Goal: Download file/media

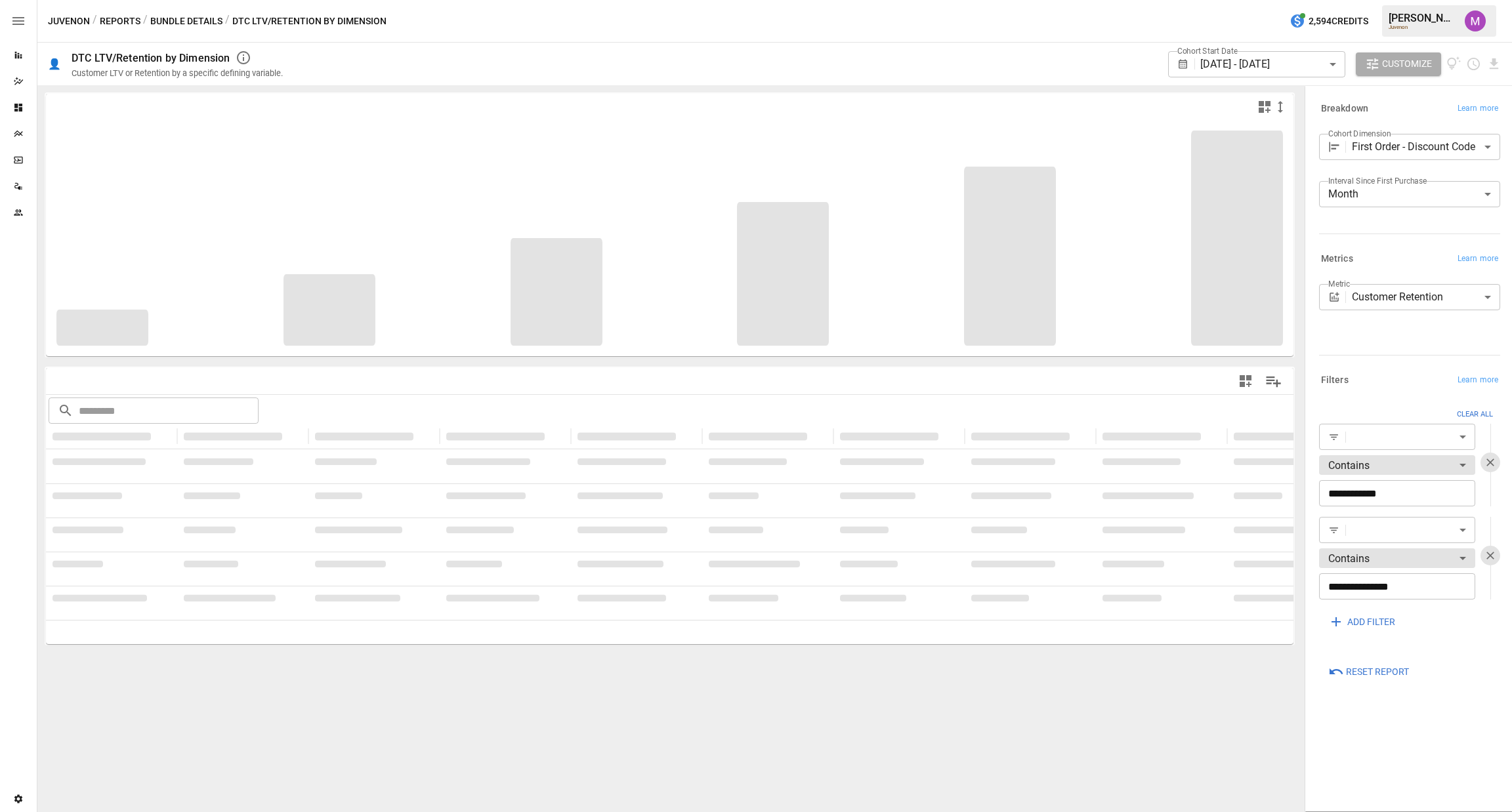
click at [171, 11] on div "Juvenon / Reports / Bundle Details / DTC LTV/Retention by Dimension 2,594 Credi…" at bounding box center [774, 21] width 1474 height 42
click at [174, 17] on button "Bundle Details" at bounding box center [186, 21] width 72 height 17
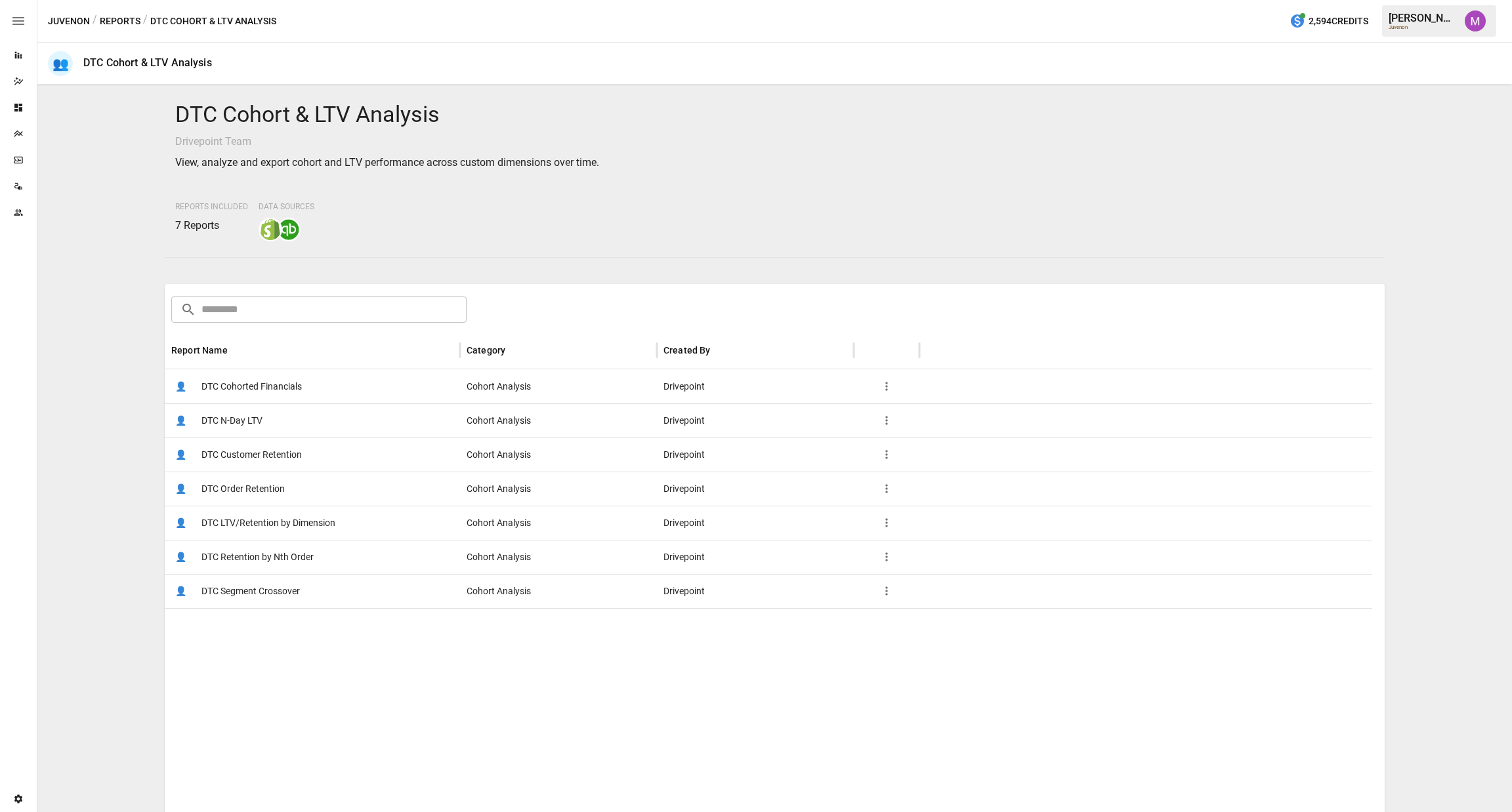
click at [245, 388] on span "DTC Cohorted Financials" at bounding box center [251, 387] width 101 height 34
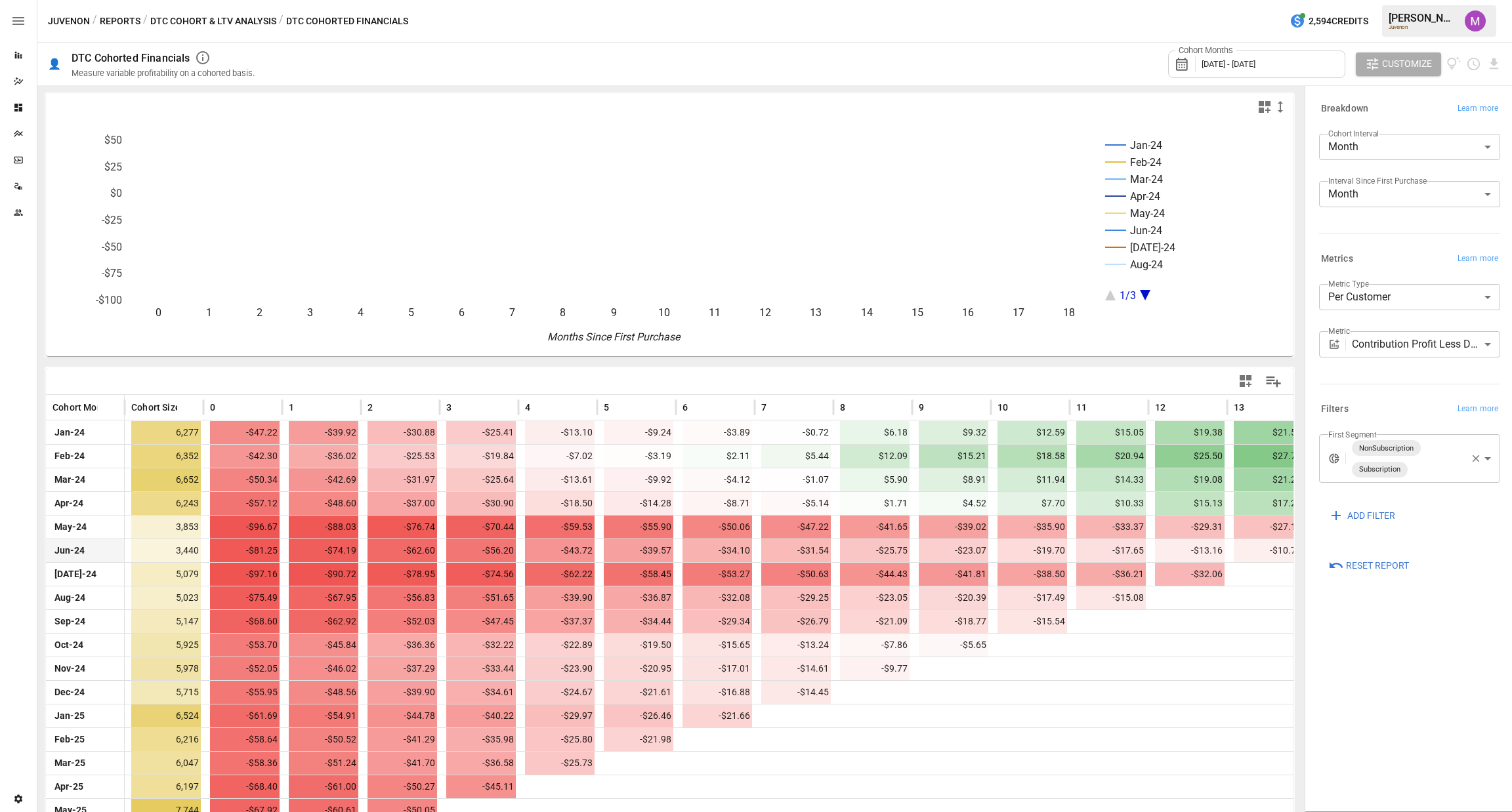
scroll to position [78, 0]
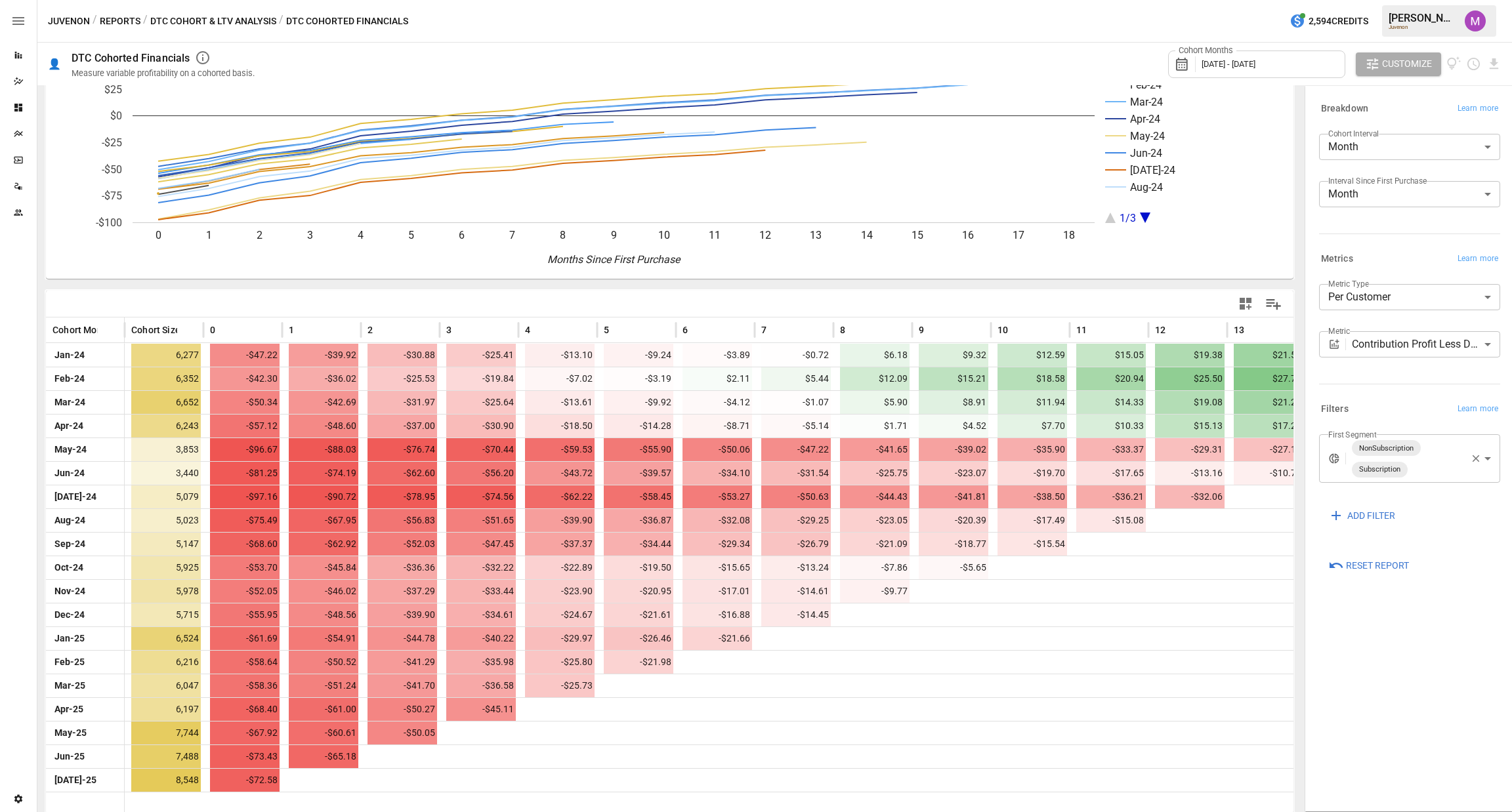
click at [1242, 52] on div "Cohort Months January 2024 - July 2025" at bounding box center [1256, 63] width 177 height 27
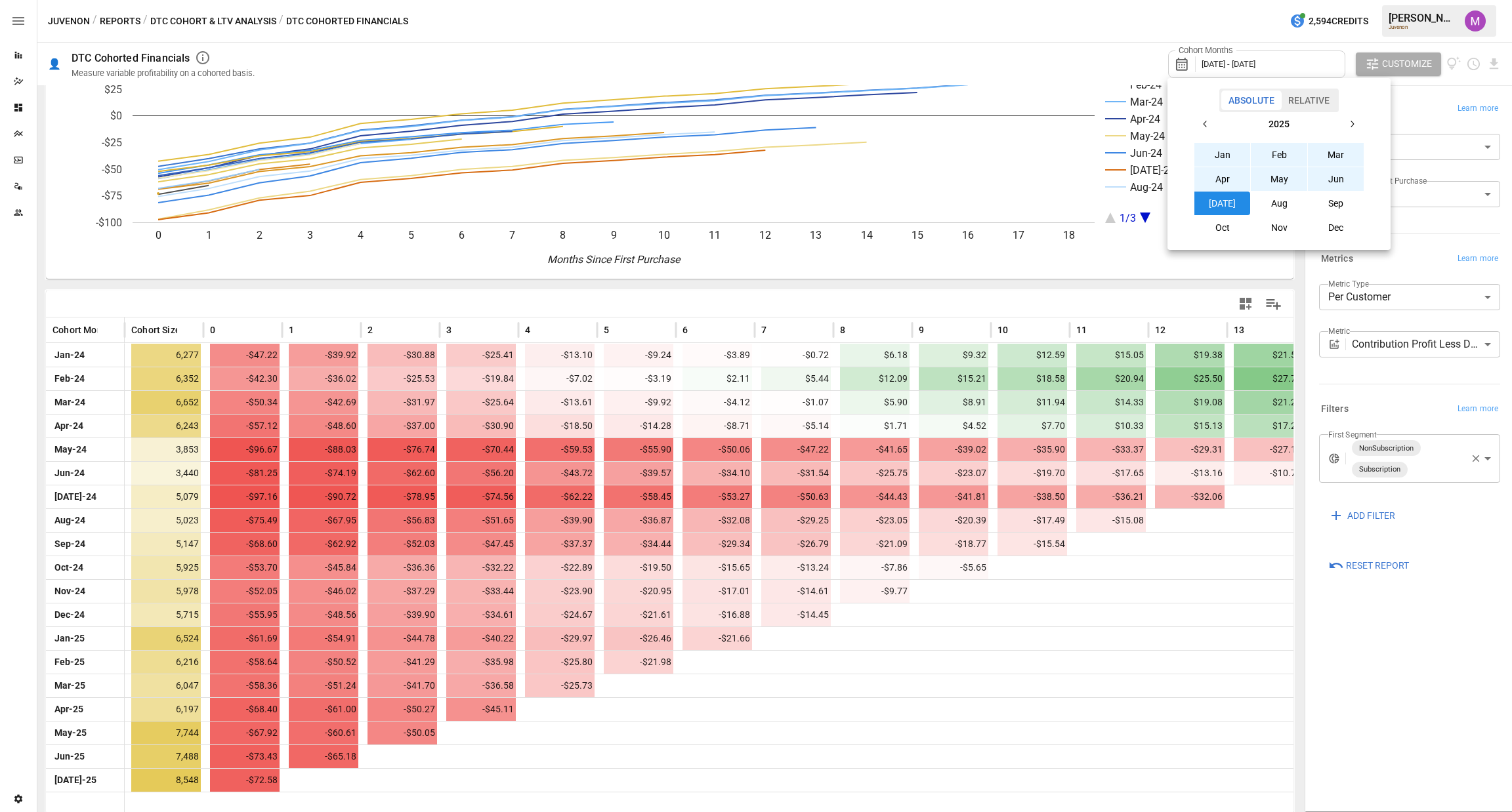
click at [1210, 123] on icon "button" at bounding box center [1205, 124] width 11 height 11
click at [1225, 155] on button "Jan" at bounding box center [1222, 154] width 56 height 24
click at [1353, 127] on icon "button" at bounding box center [1352, 124] width 11 height 11
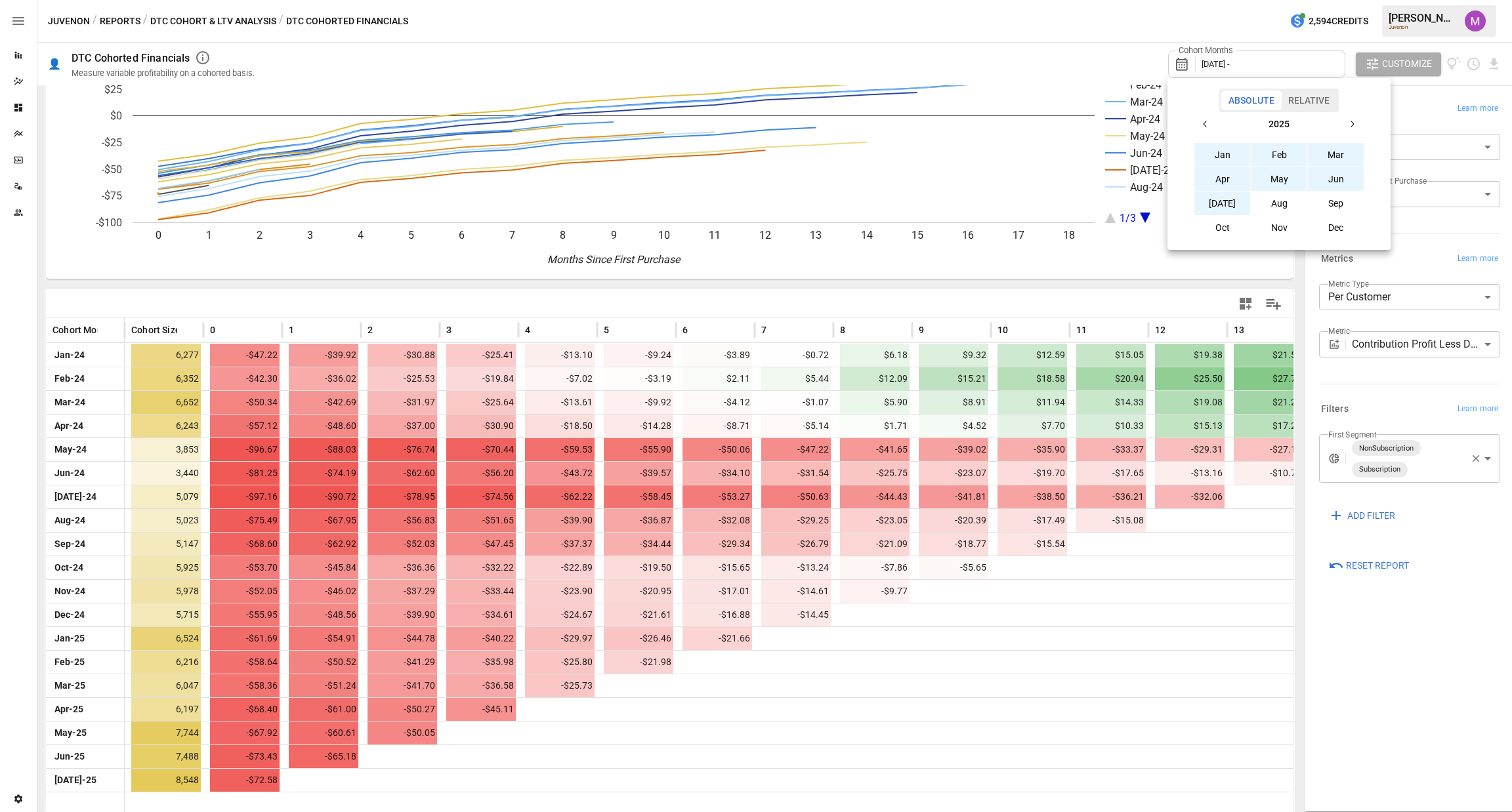
click at [1237, 197] on button "Jul" at bounding box center [1222, 203] width 56 height 24
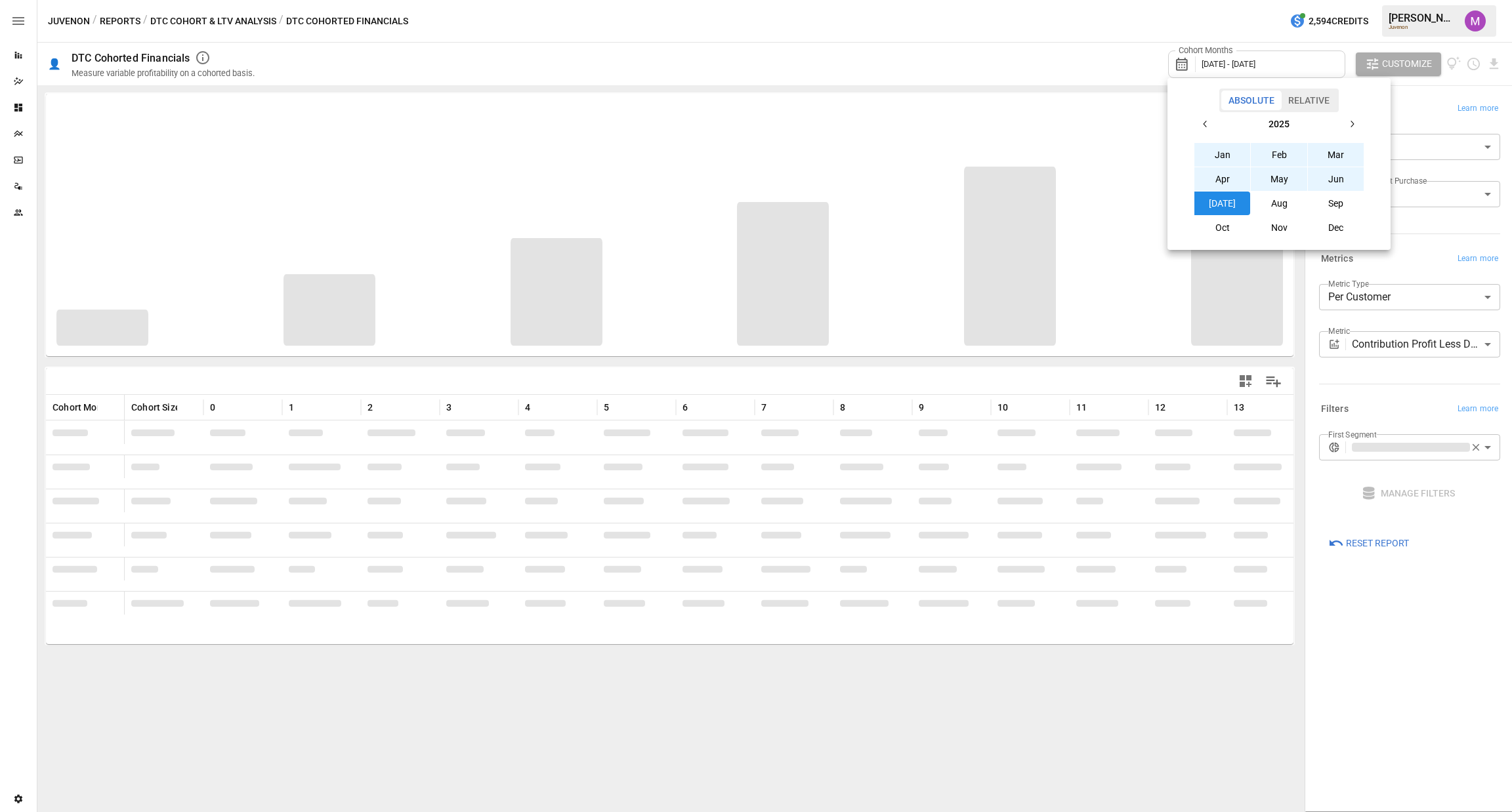
click at [822, 366] on div at bounding box center [756, 406] width 1512 height 812
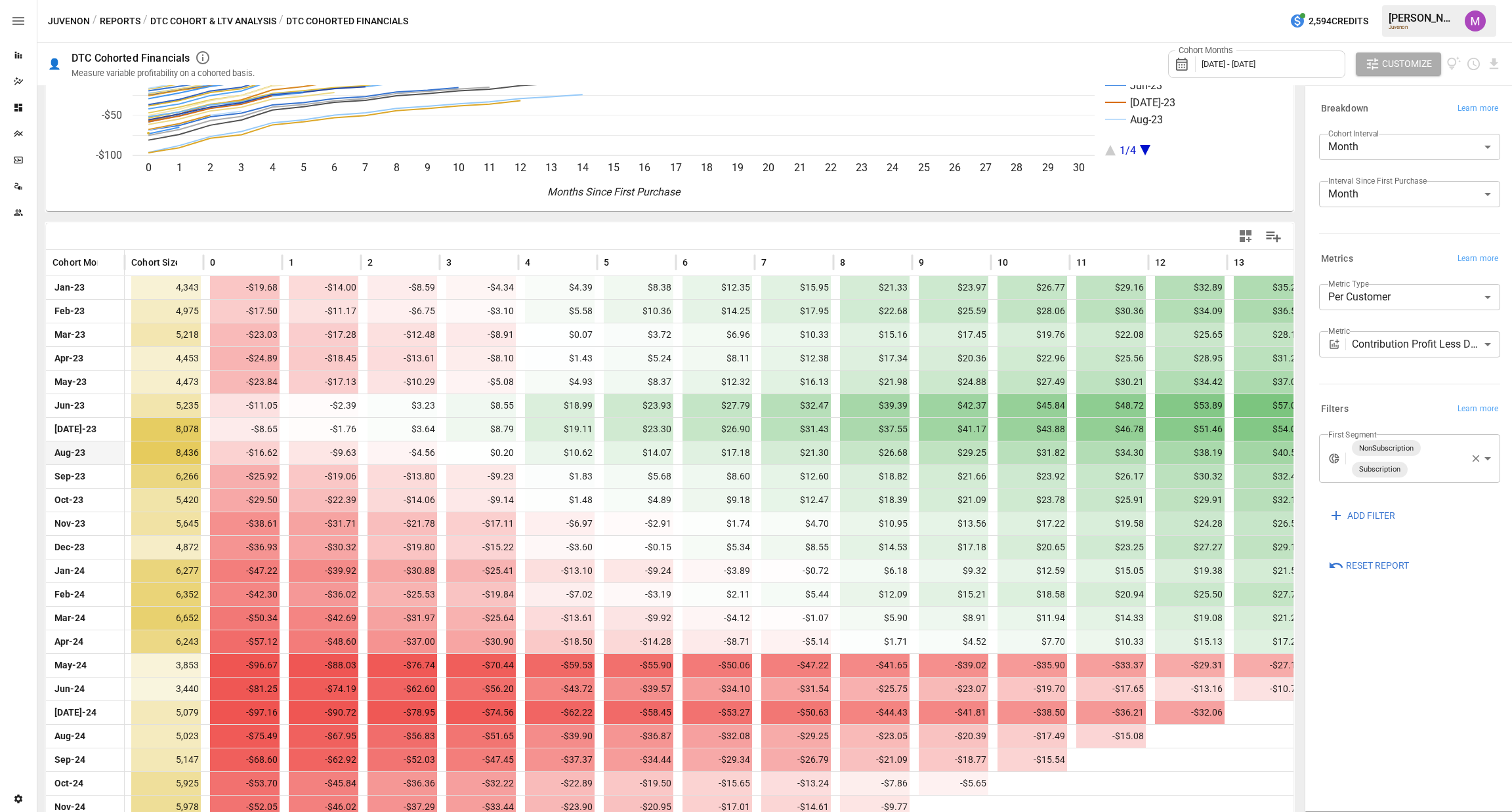
scroll to position [263, 0]
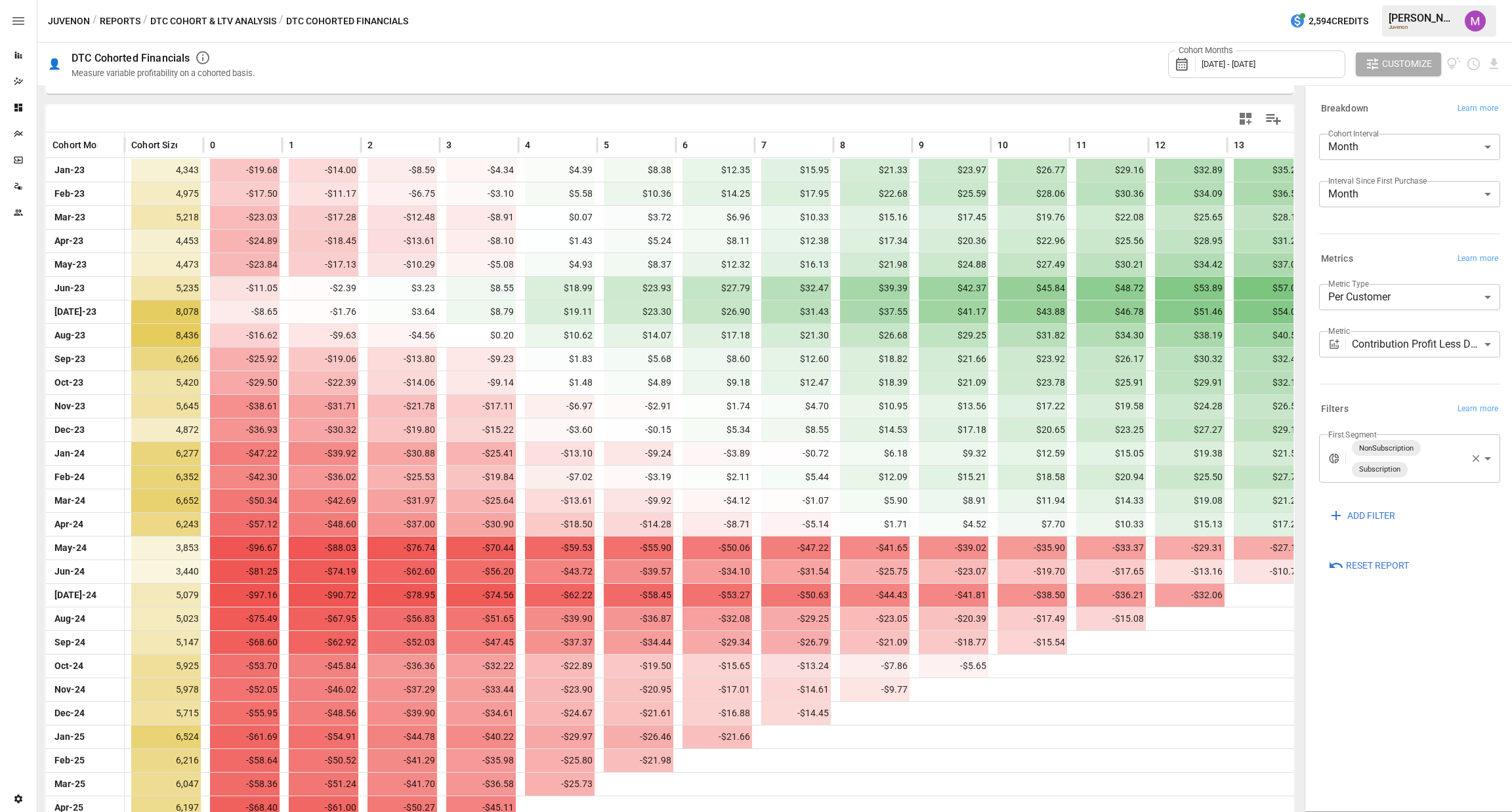
click at [1293, 56] on div "Cohort Months January 2023 - July 2025" at bounding box center [1256, 63] width 177 height 27
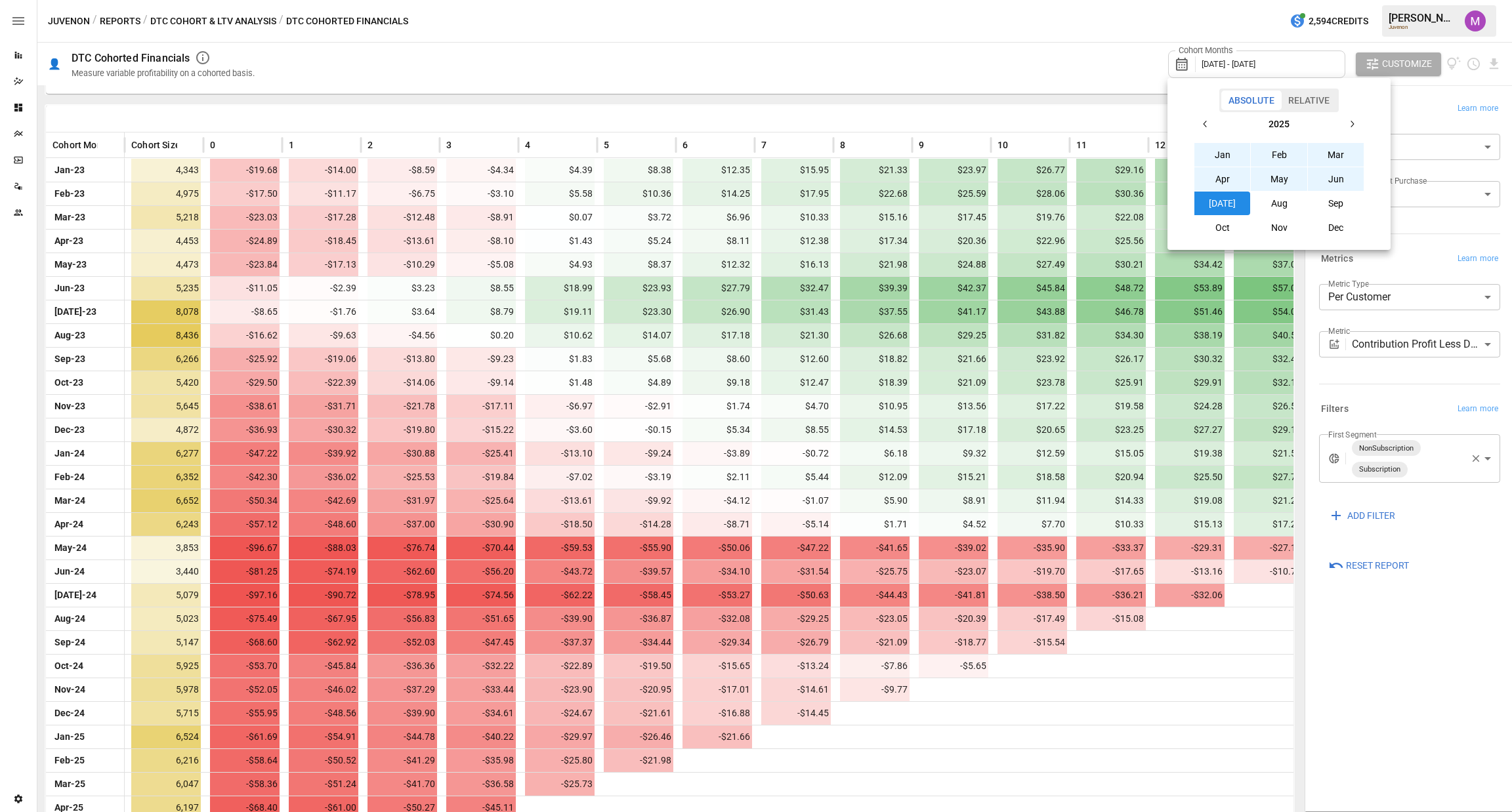
click at [1293, 56] on div at bounding box center [756, 406] width 1512 height 812
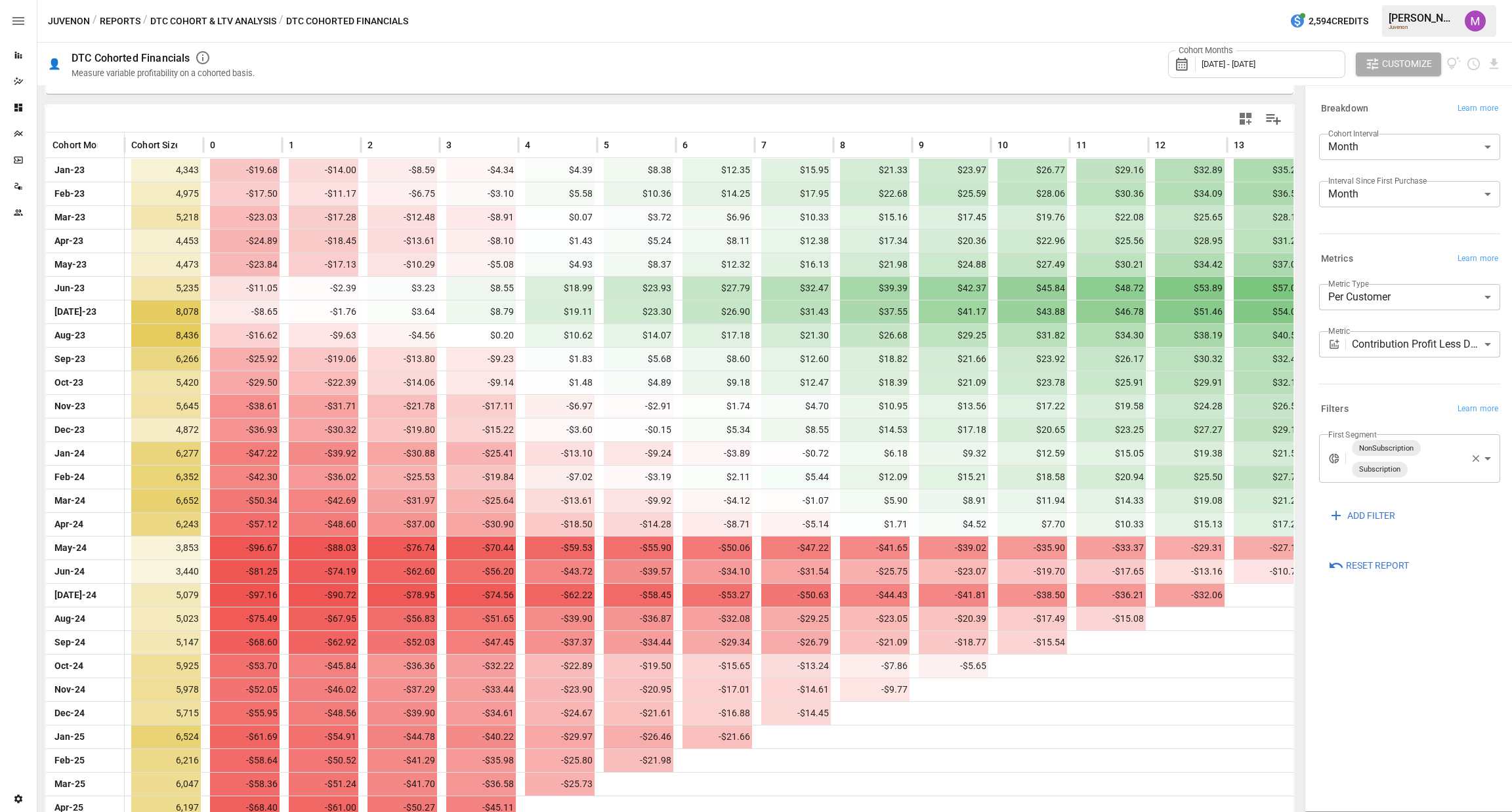
click at [1300, 60] on div "Cohort Months January 2023 - July 2025" at bounding box center [1256, 63] width 177 height 27
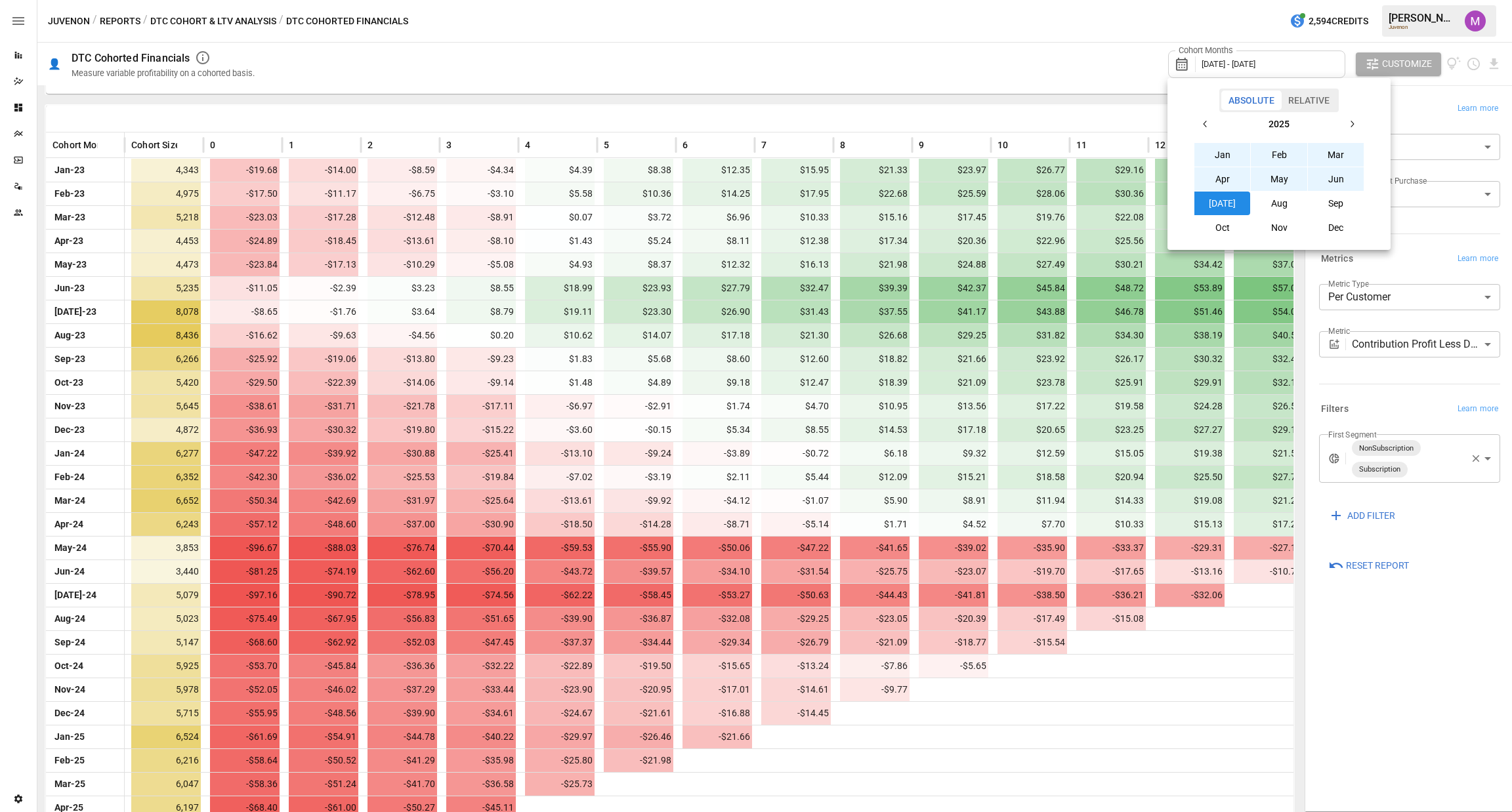
click at [1356, 117] on button "button" at bounding box center [1352, 123] width 24 height 24
click at [1190, 123] on div "2026 Jan Feb Mar Apr May Jun Jul Aug Sep Oct Nov Dec" at bounding box center [1278, 175] width 212 height 127
click at [1200, 122] on icon "button" at bounding box center [1205, 124] width 11 height 11
click at [1222, 159] on button "Jan" at bounding box center [1222, 154] width 56 height 24
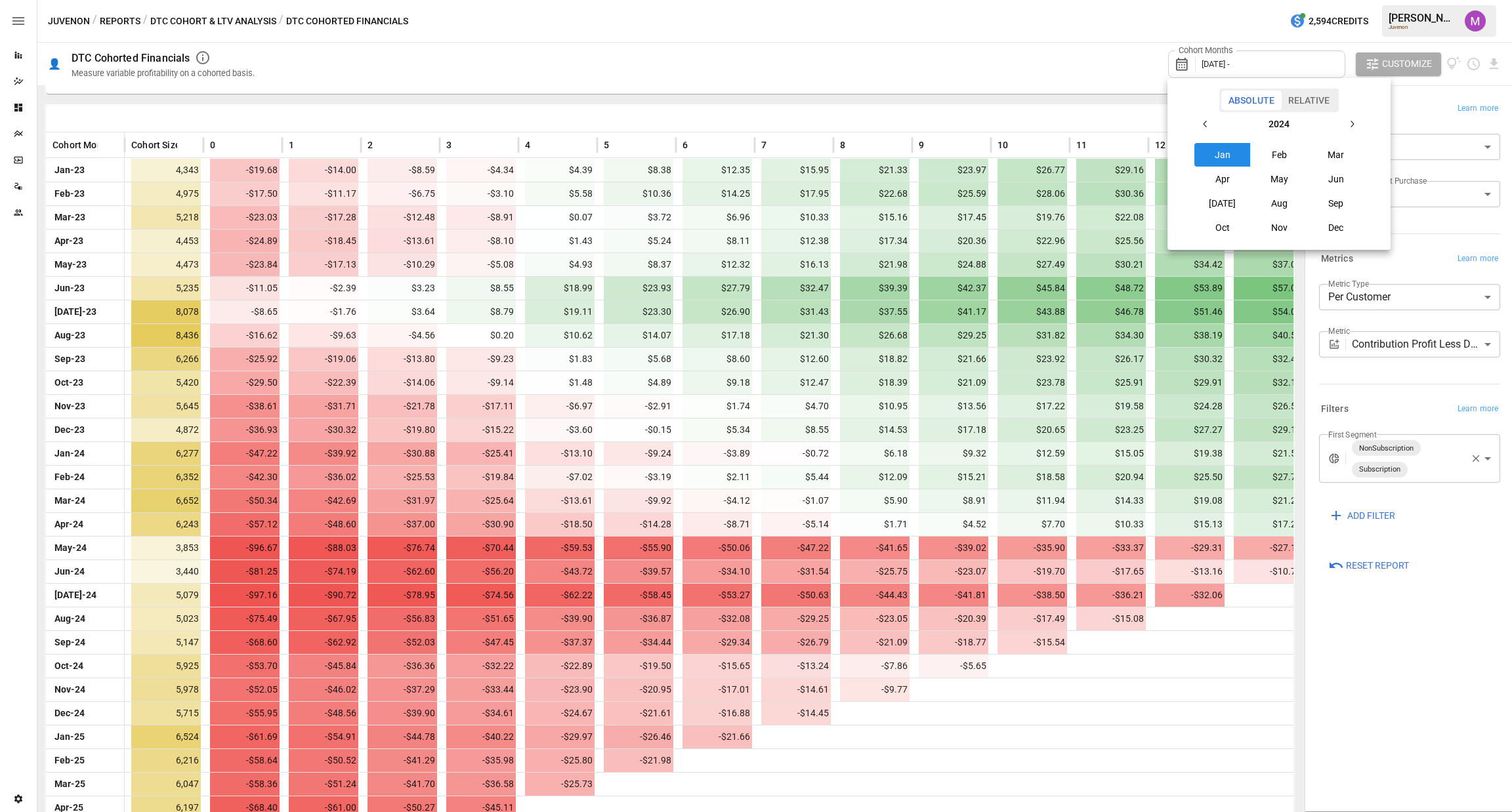
click at [1368, 124] on div "2024 Jan Feb Mar Apr May Jun Jul Aug Sep Oct Nov Dec" at bounding box center [1278, 175] width 212 height 127
click at [1357, 123] on button "button" at bounding box center [1352, 123] width 24 height 24
click at [1230, 201] on button "Jul" at bounding box center [1222, 203] width 56 height 24
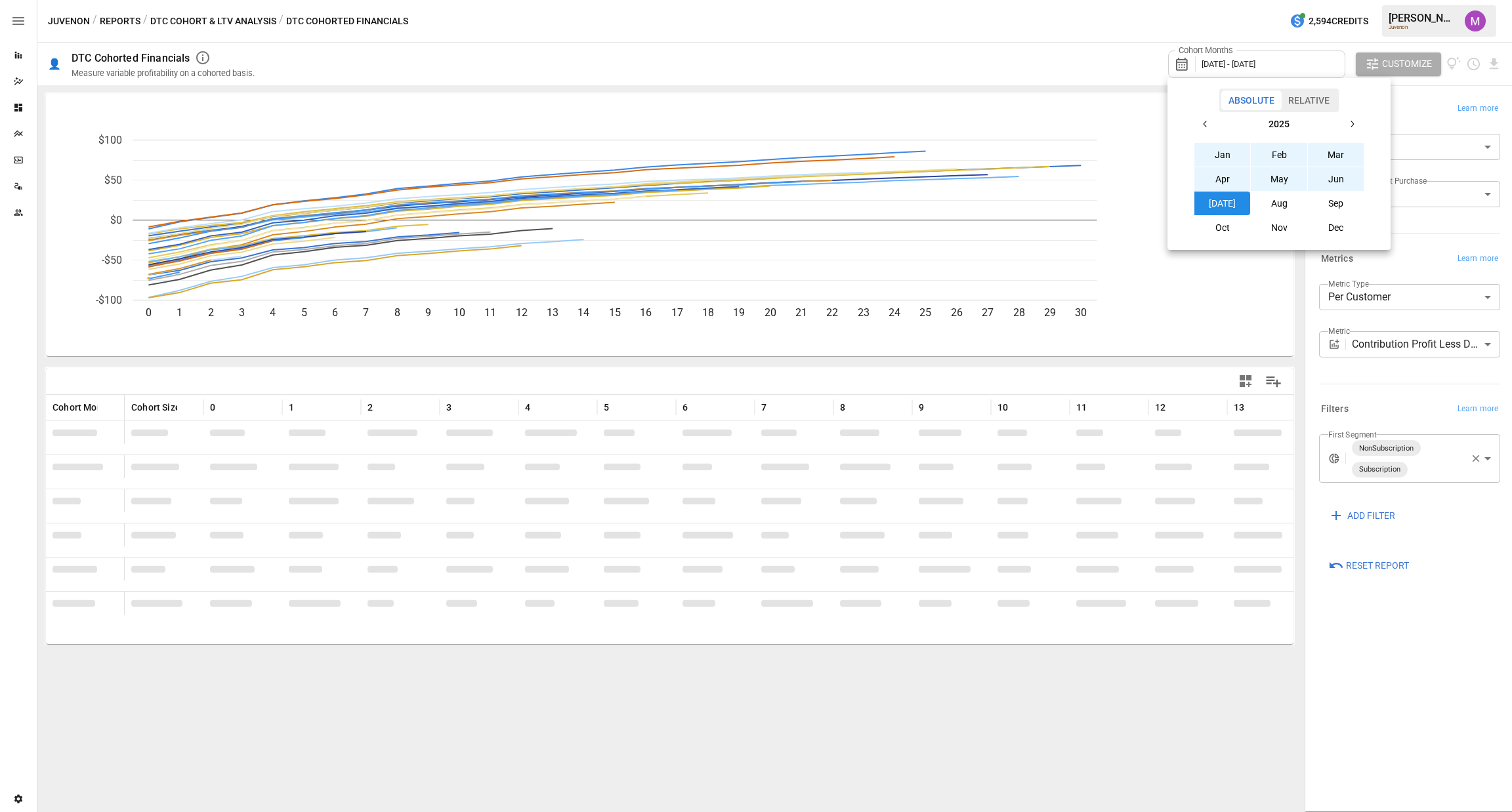
click at [962, 96] on div at bounding box center [756, 406] width 1512 height 812
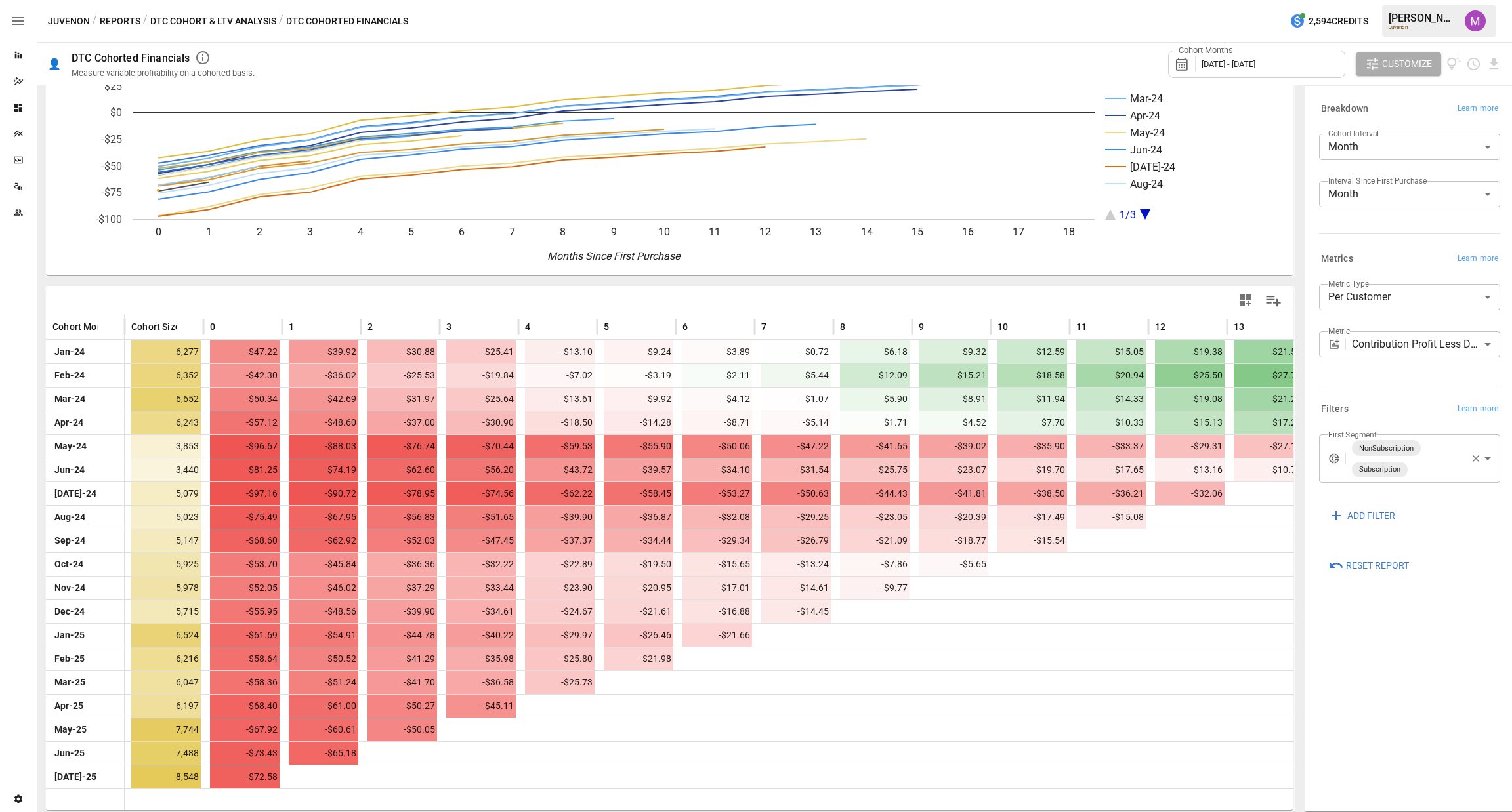
scroll to position [78, 0]
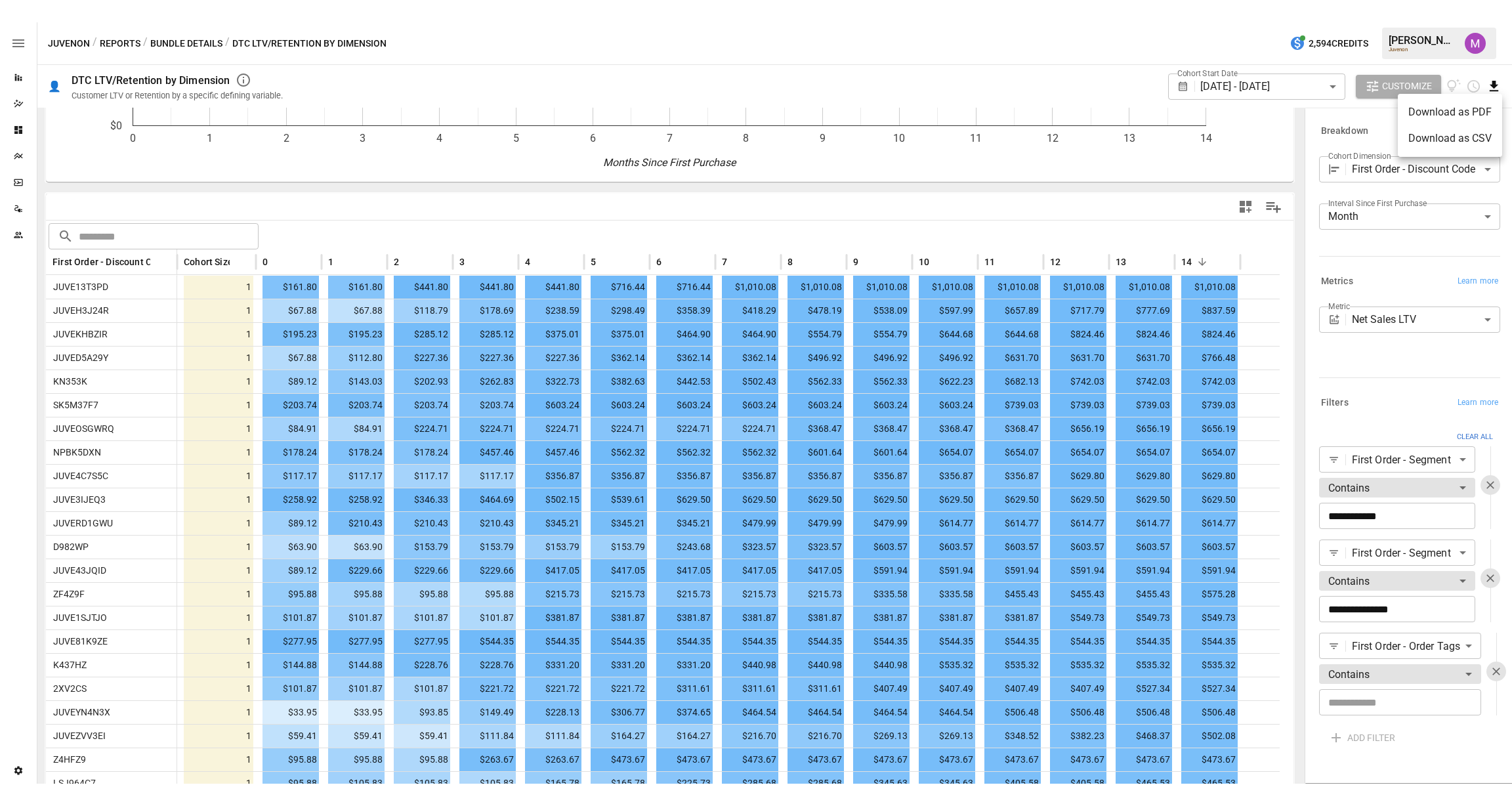
scroll to position [52, 0]
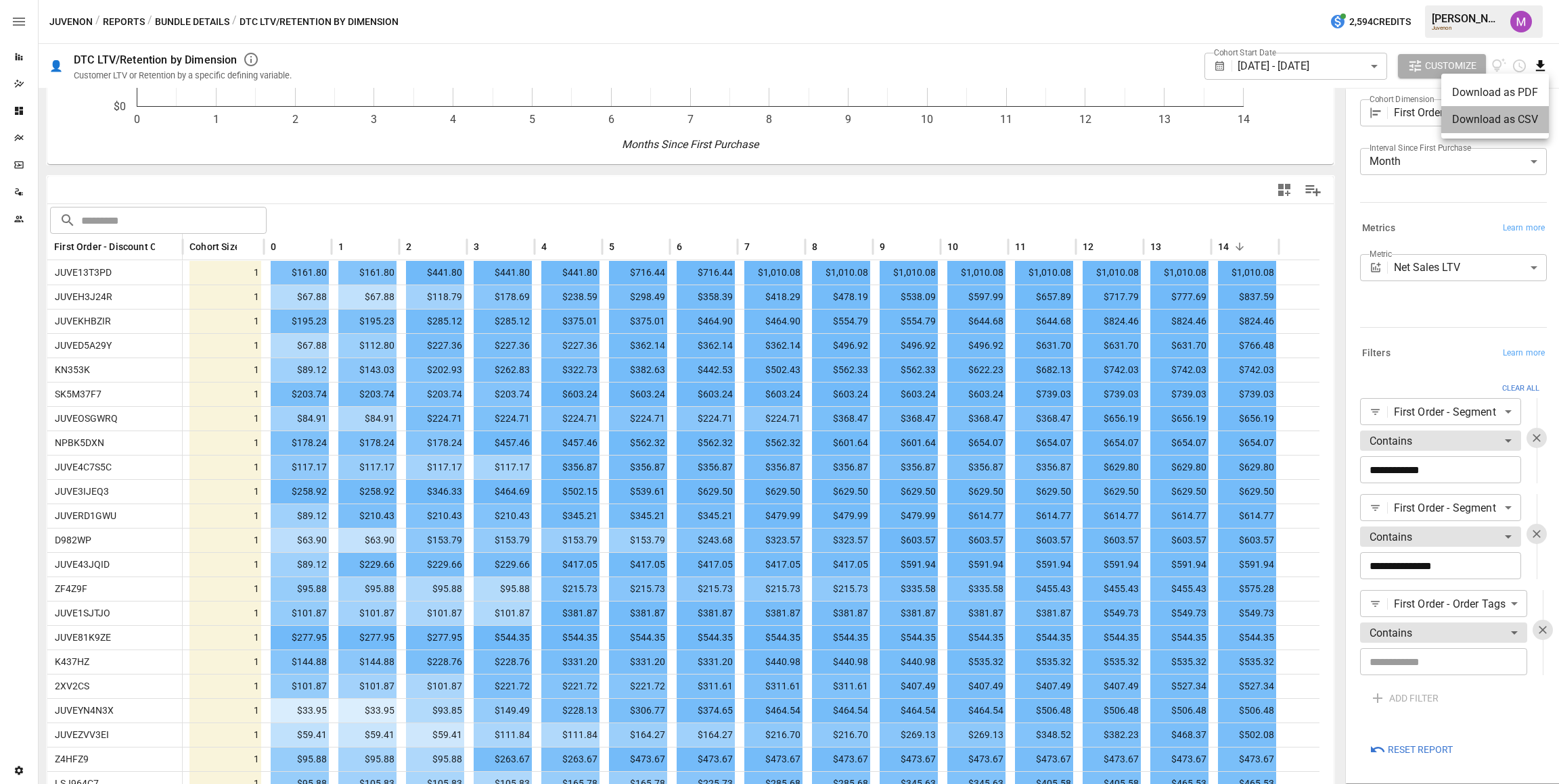
click at [1505, 123] on li "Download as CSV" at bounding box center [1494, 120] width 107 height 27
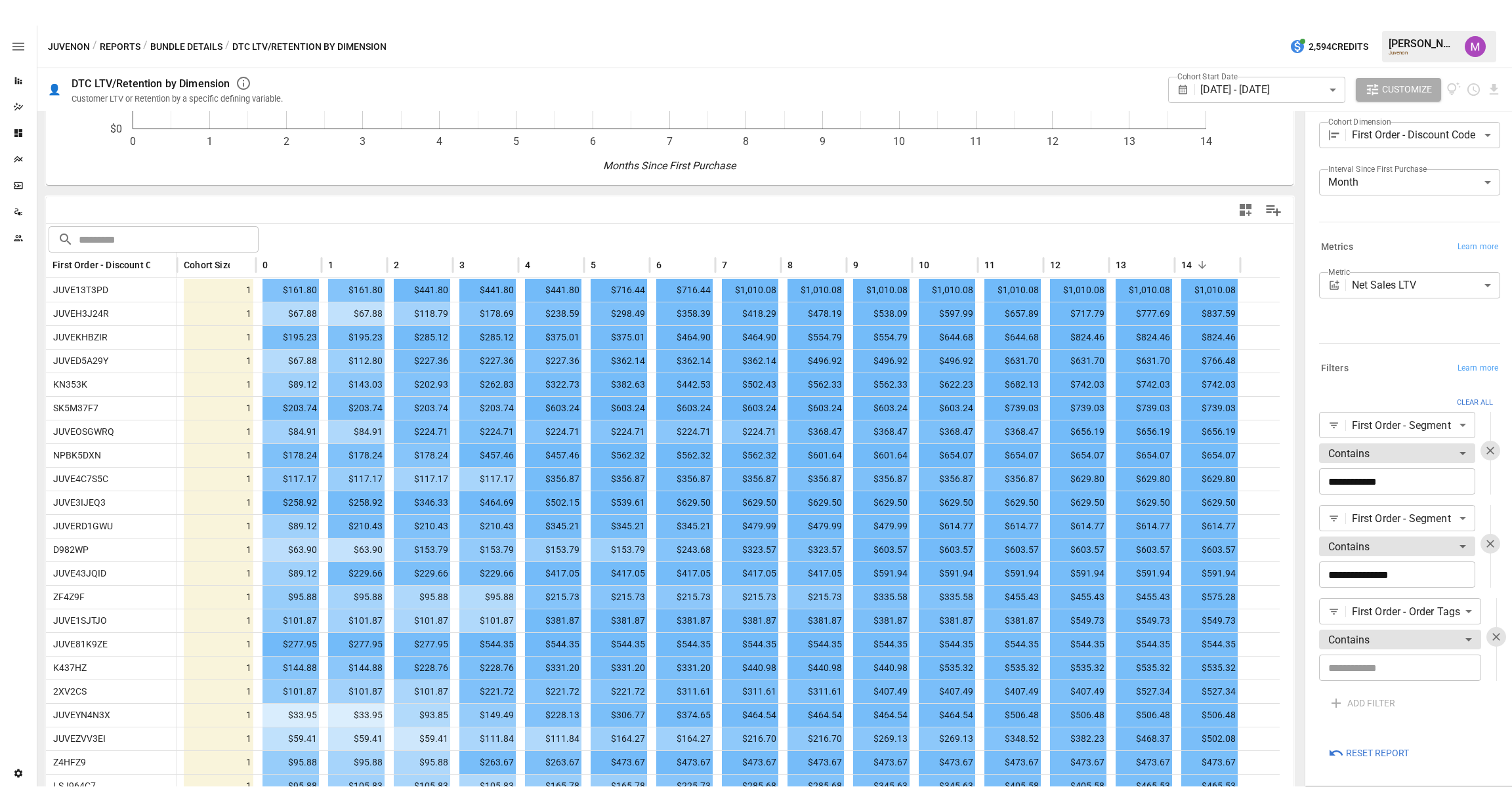
scroll to position [0, 0]
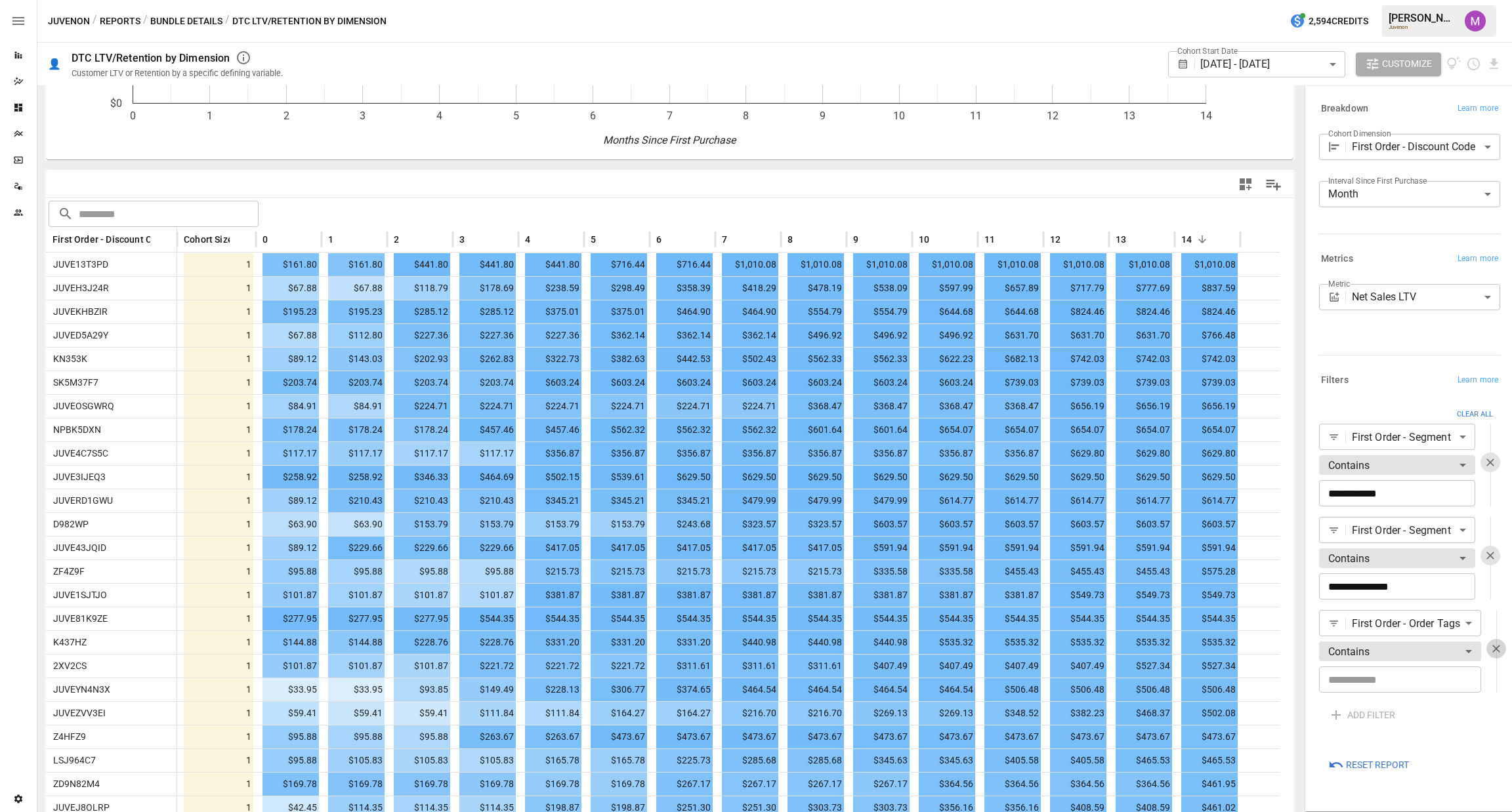
click at [1497, 651] on icon "button" at bounding box center [1495, 649] width 13 height 13
